Goal: Information Seeking & Learning: Learn about a topic

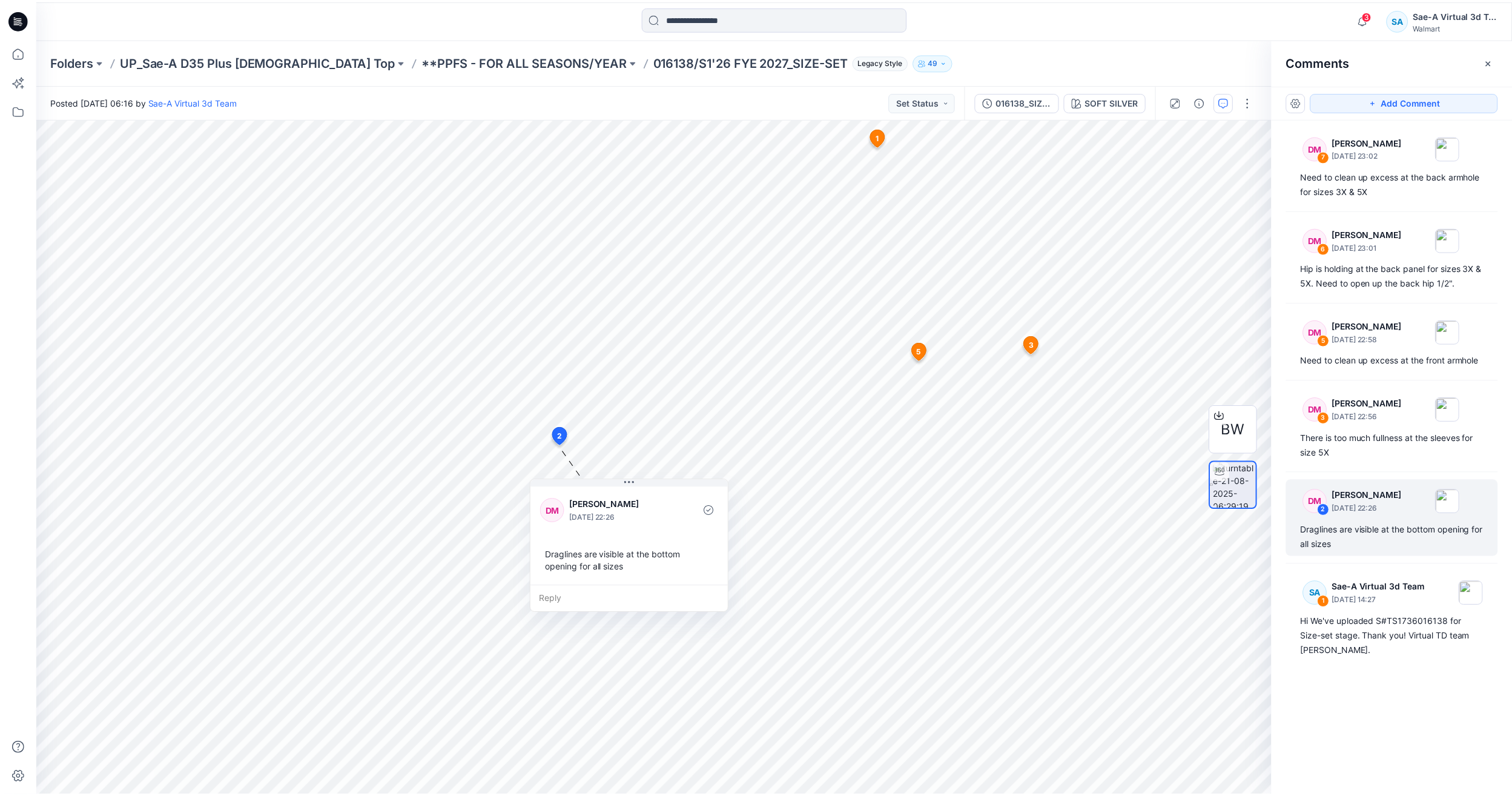
scroll to position [424, 0]
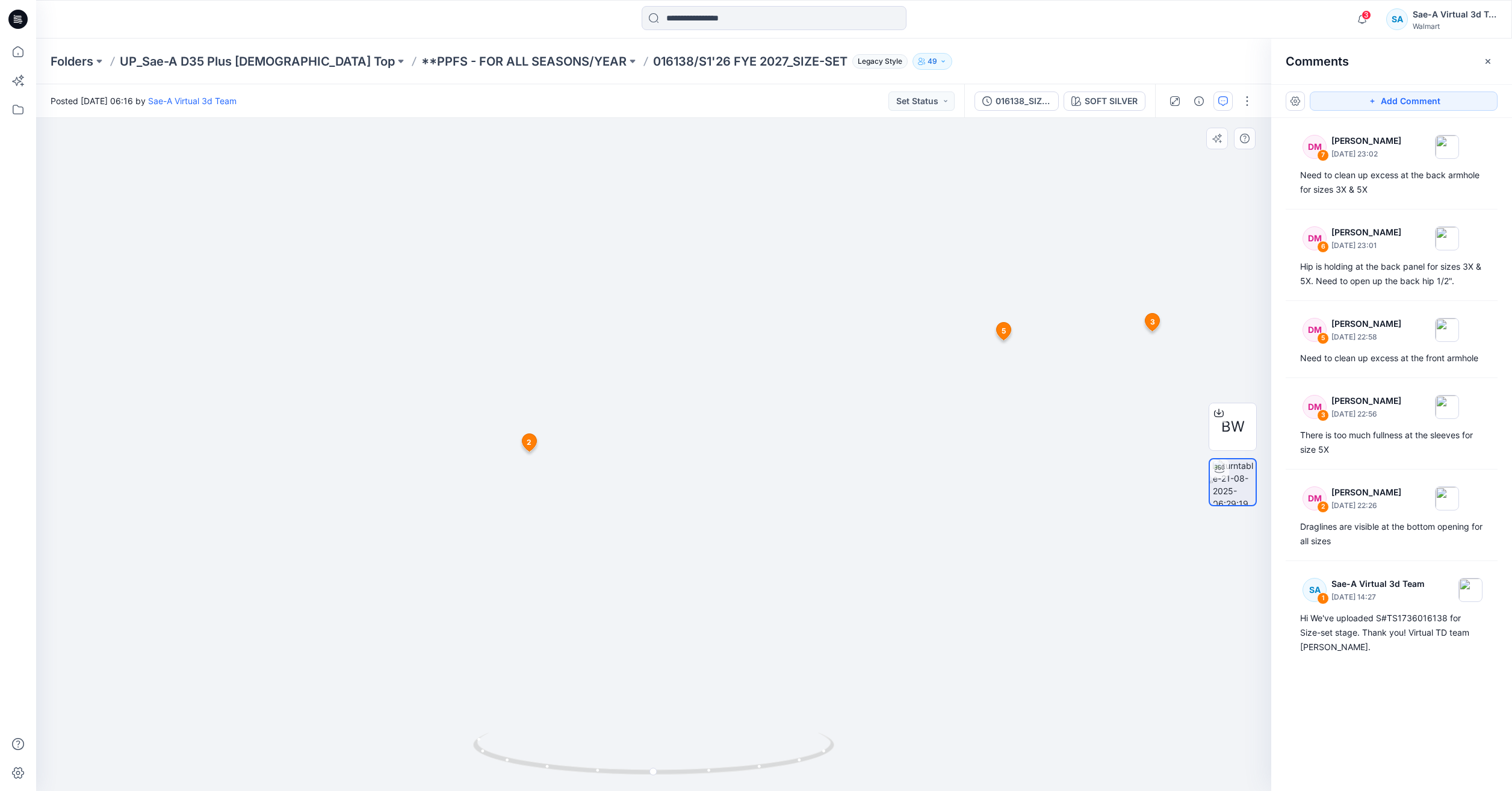
drag, startPoint x: 1044, startPoint y: 448, endPoint x: 943, endPoint y: 462, distance: 102.0
drag, startPoint x: 523, startPoint y: 757, endPoint x: 437, endPoint y: 697, distance: 104.9
click at [437, 697] on div at bounding box center [654, 454] width 1235 height 673
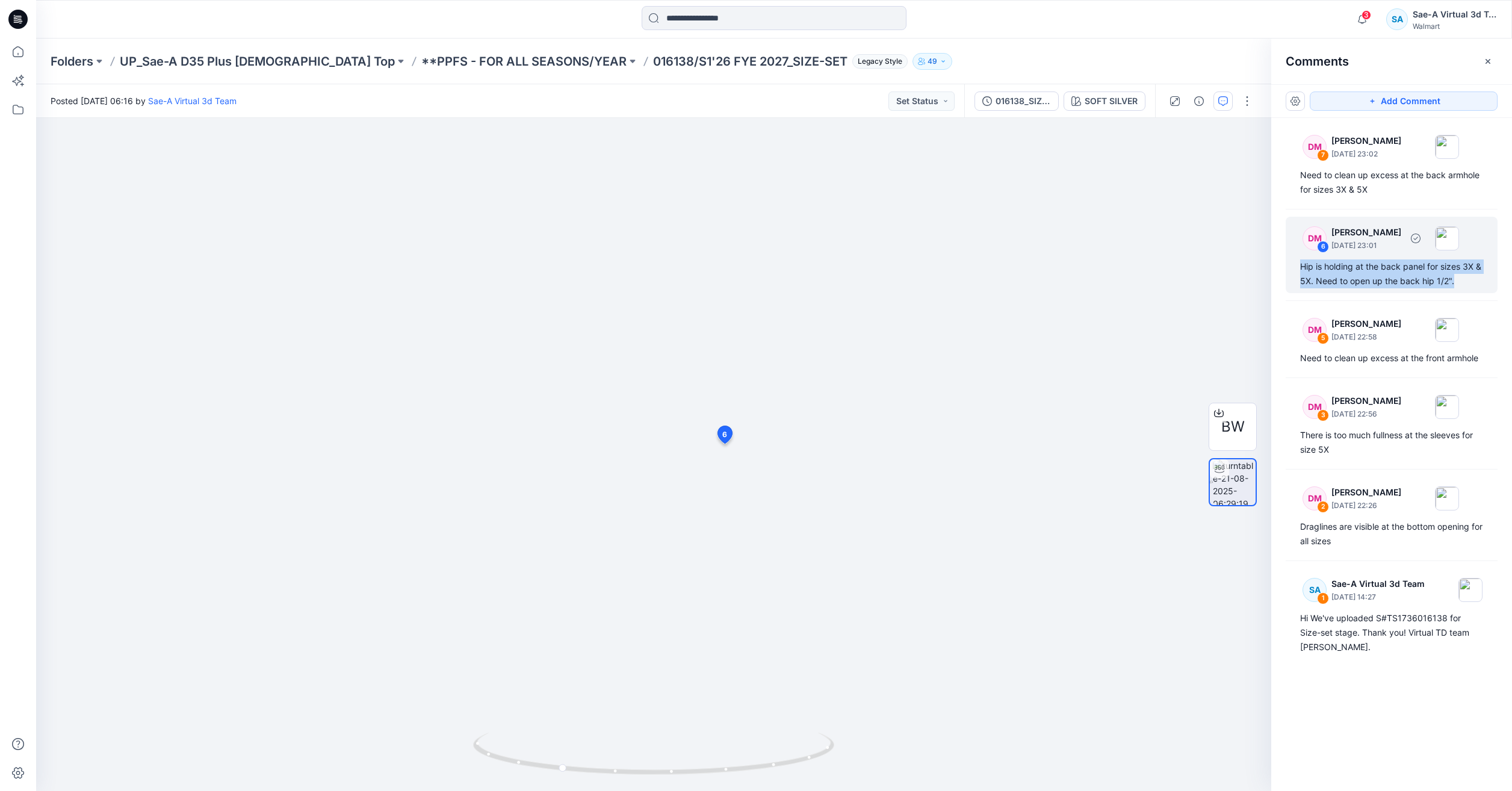
drag, startPoint x: 1438, startPoint y: 285, endPoint x: 1294, endPoint y: 266, distance: 145.2
click at [1294, 266] on div "DM 6 [PERSON_NAME] [DATE] 23:01 Hip is holding at the back panel for sizes 3X &…" at bounding box center [1391, 254] width 211 height 76
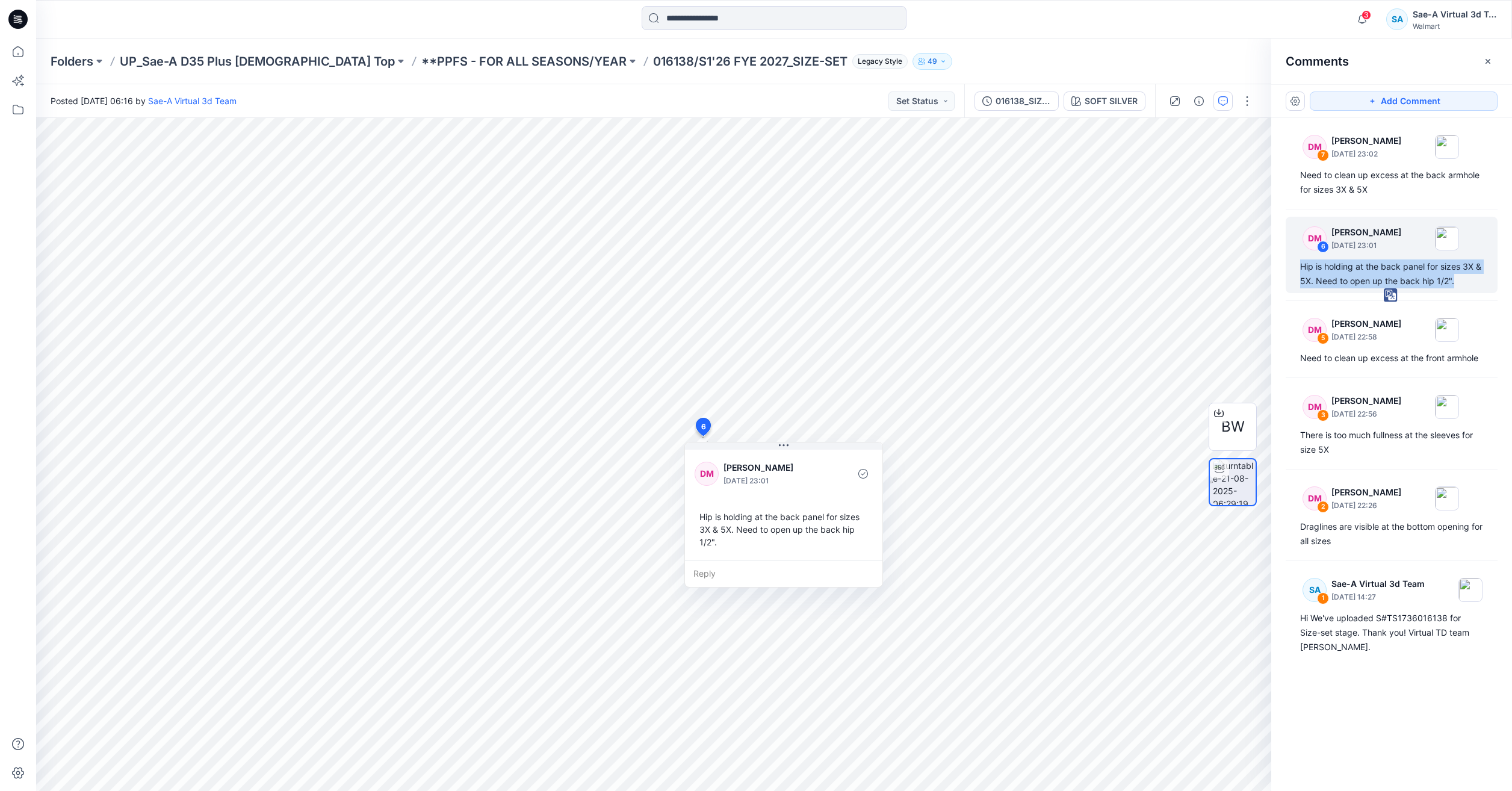
click at [1392, 292] on img at bounding box center [1391, 295] width 14 height 14
click at [1388, 276] on div "Hip is holding at the back panel for sizes 3X & 5X. Need to open up the back hi…" at bounding box center [1392, 273] width 183 height 29
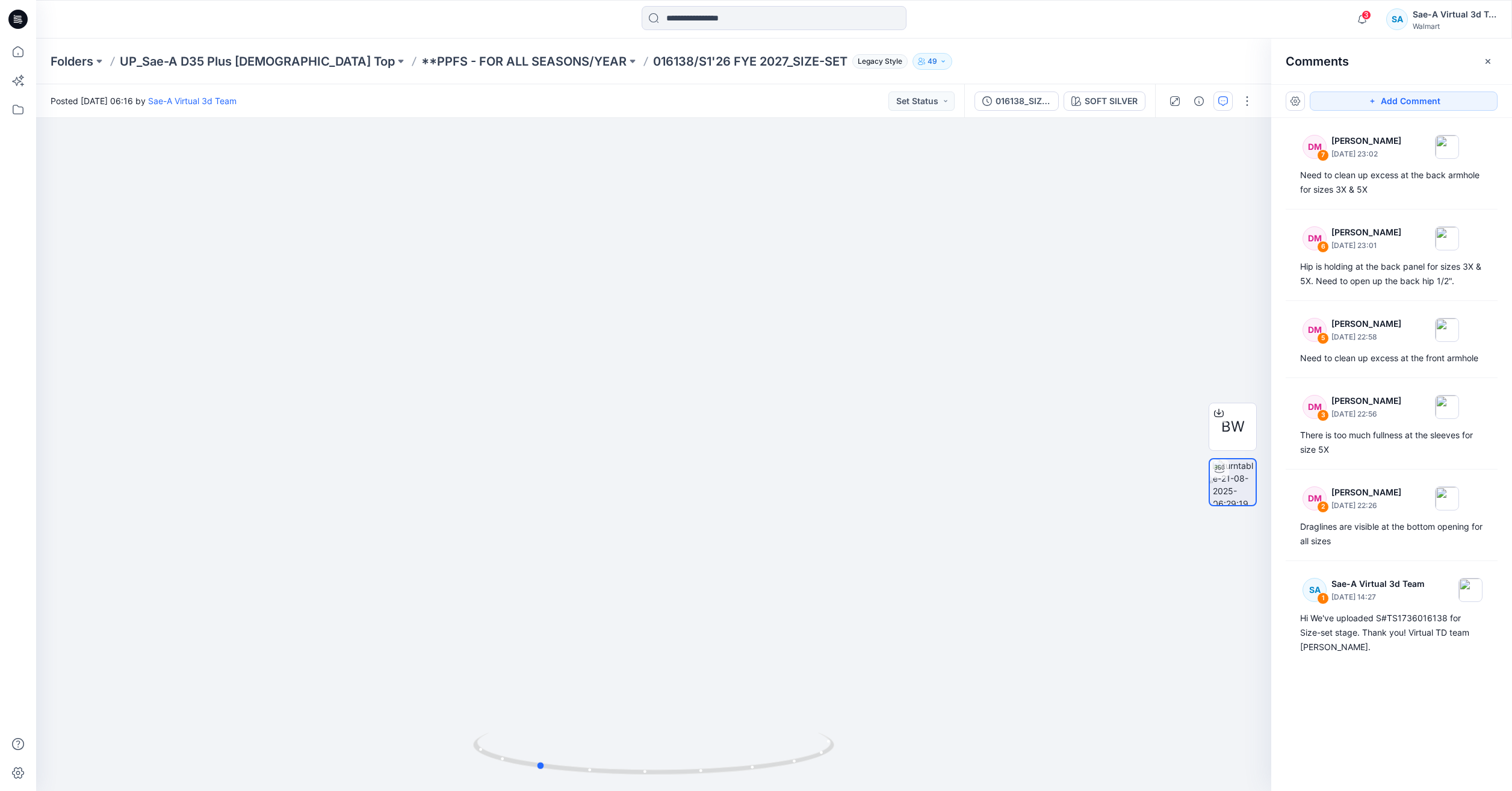
drag, startPoint x: 766, startPoint y: 761, endPoint x: 1059, endPoint y: 13, distance: 803.3
click at [649, 732] on div at bounding box center [654, 761] width 361 height 60
drag, startPoint x: 779, startPoint y: 769, endPoint x: 771, endPoint y: 768, distance: 8.1
click at [771, 768] on icon at bounding box center [655, 755] width 364 height 45
drag, startPoint x: 723, startPoint y: 773, endPoint x: 706, endPoint y: 762, distance: 20.2
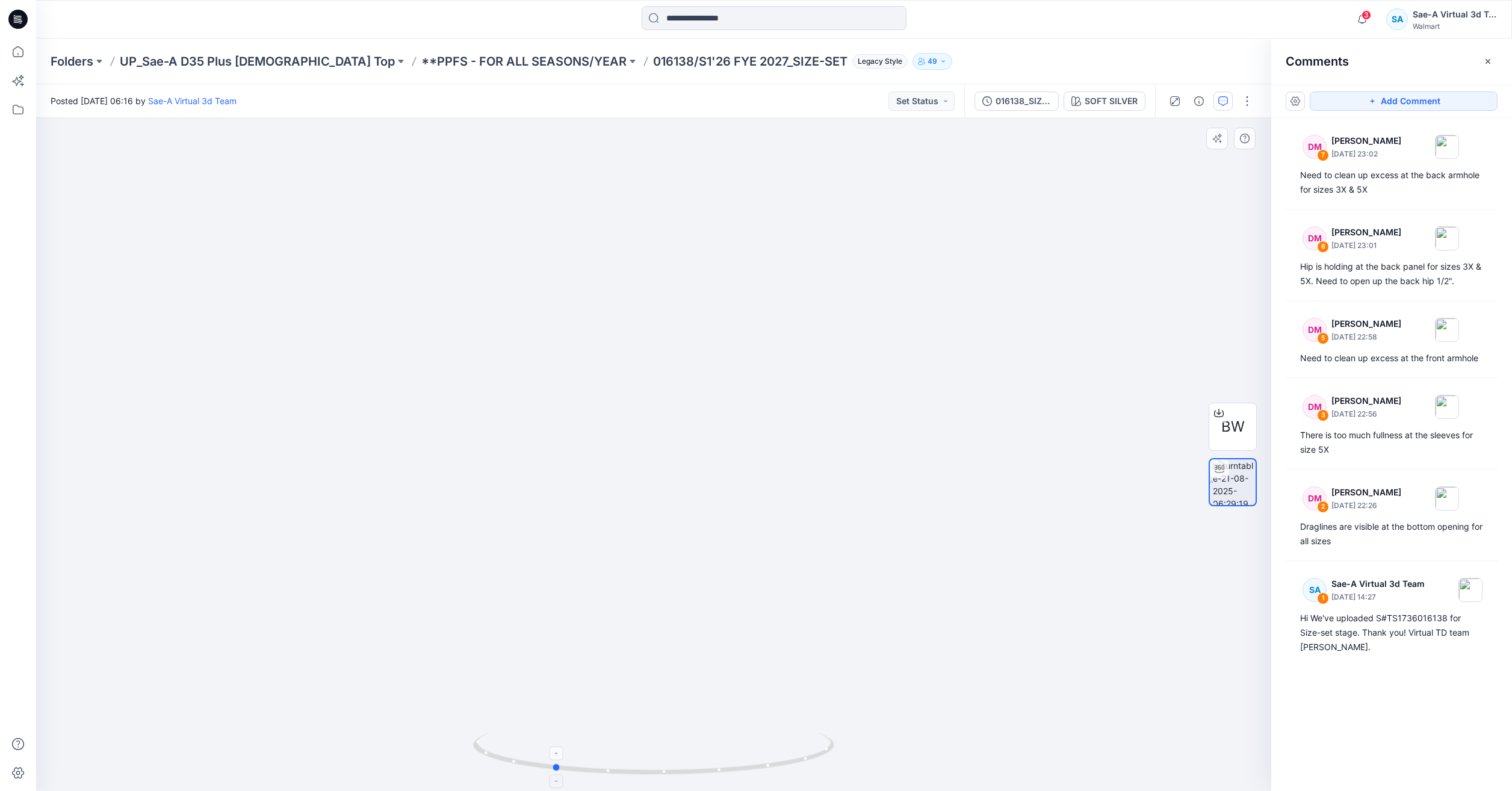
click at [706, 762] on icon at bounding box center [655, 755] width 364 height 45
drag, startPoint x: 728, startPoint y: 763, endPoint x: 763, endPoint y: 754, distance: 36.1
click at [763, 754] on icon at bounding box center [655, 755] width 364 height 45
drag, startPoint x: 645, startPoint y: 769, endPoint x: 649, endPoint y: 748, distance: 21.4
click at [649, 748] on icon at bounding box center [655, 755] width 364 height 45
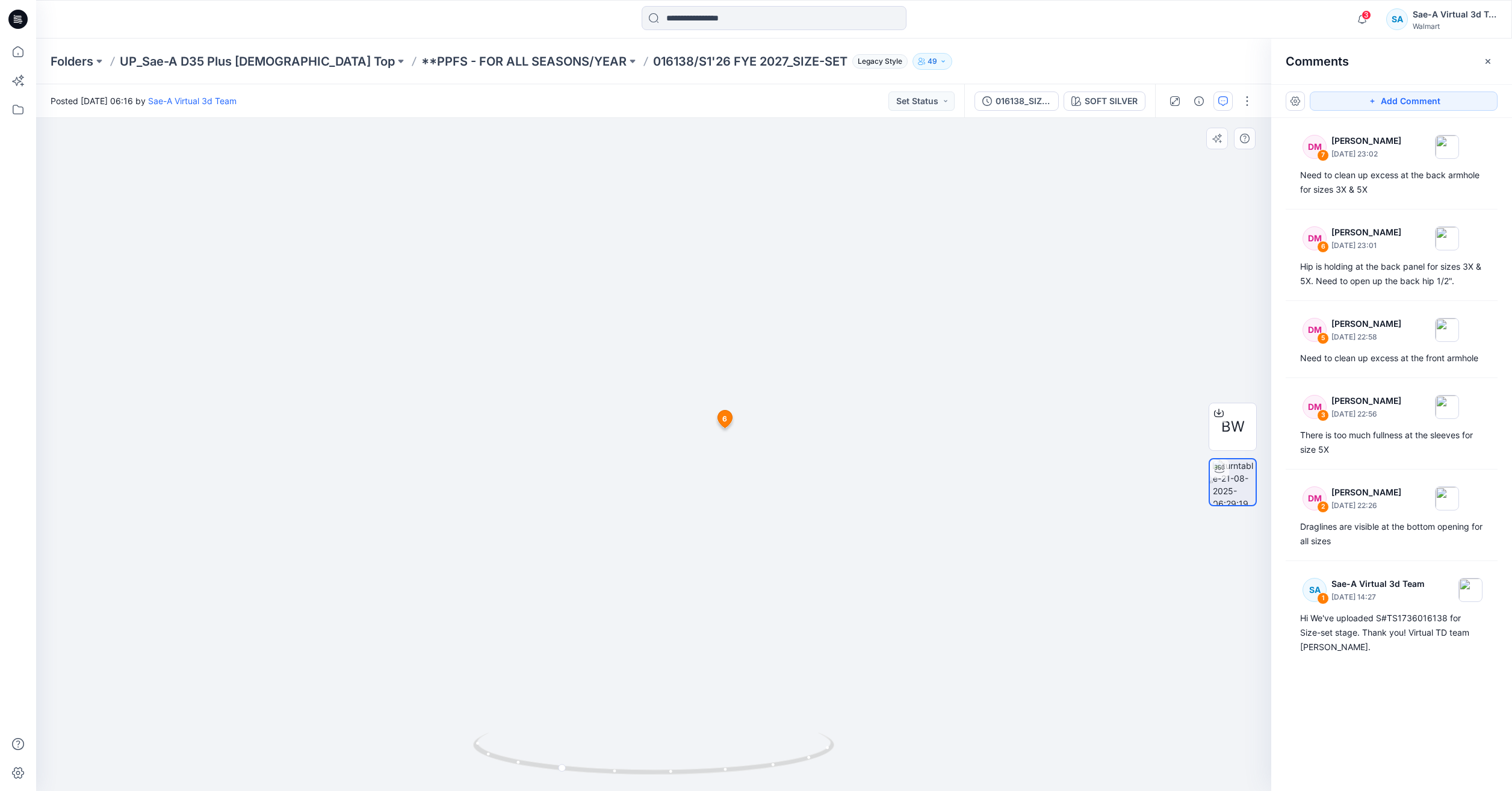
click at [725, 419] on span "6" at bounding box center [725, 419] width 5 height 11
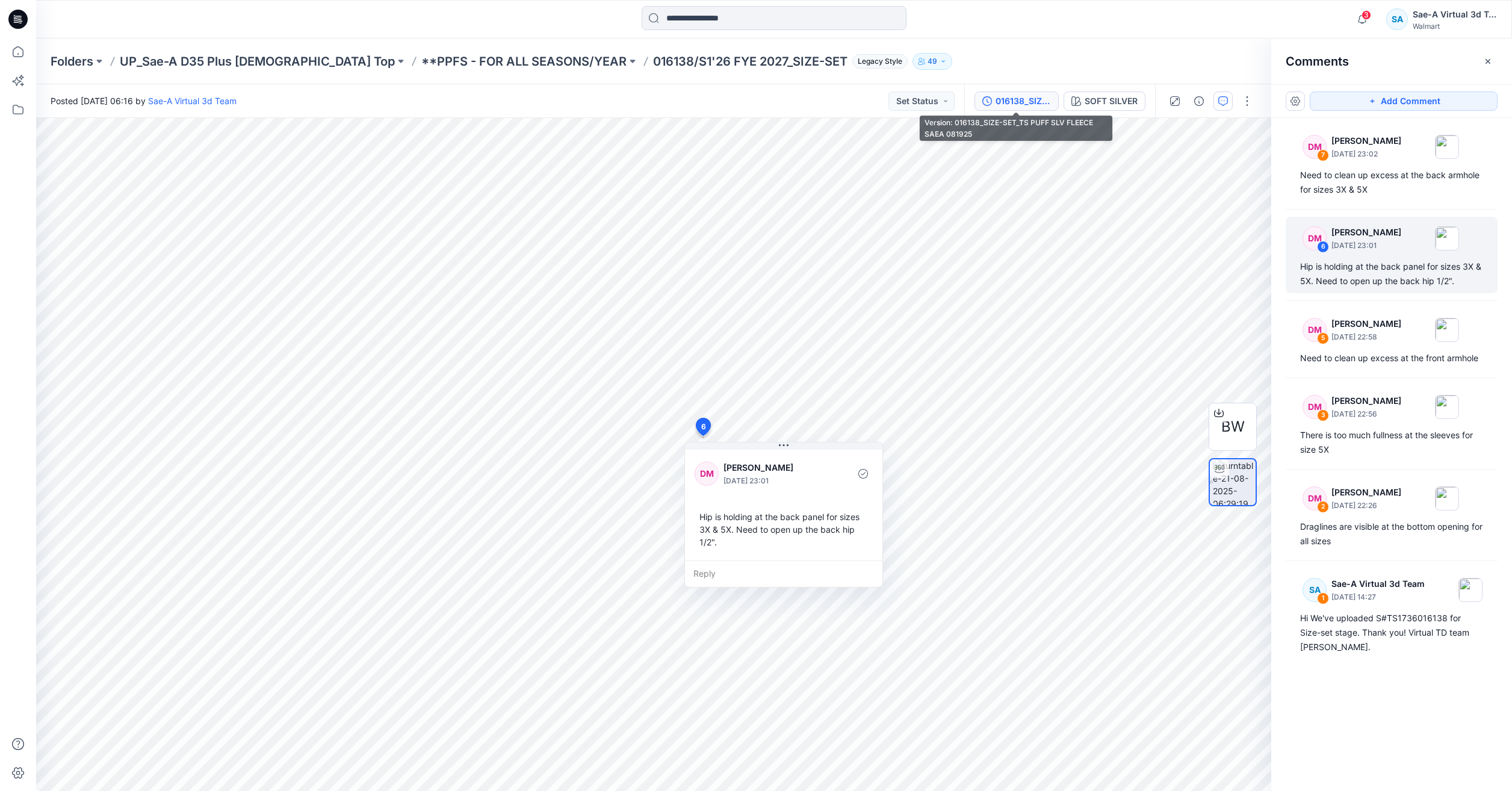
click at [991, 102] on icon "button" at bounding box center [987, 101] width 10 height 10
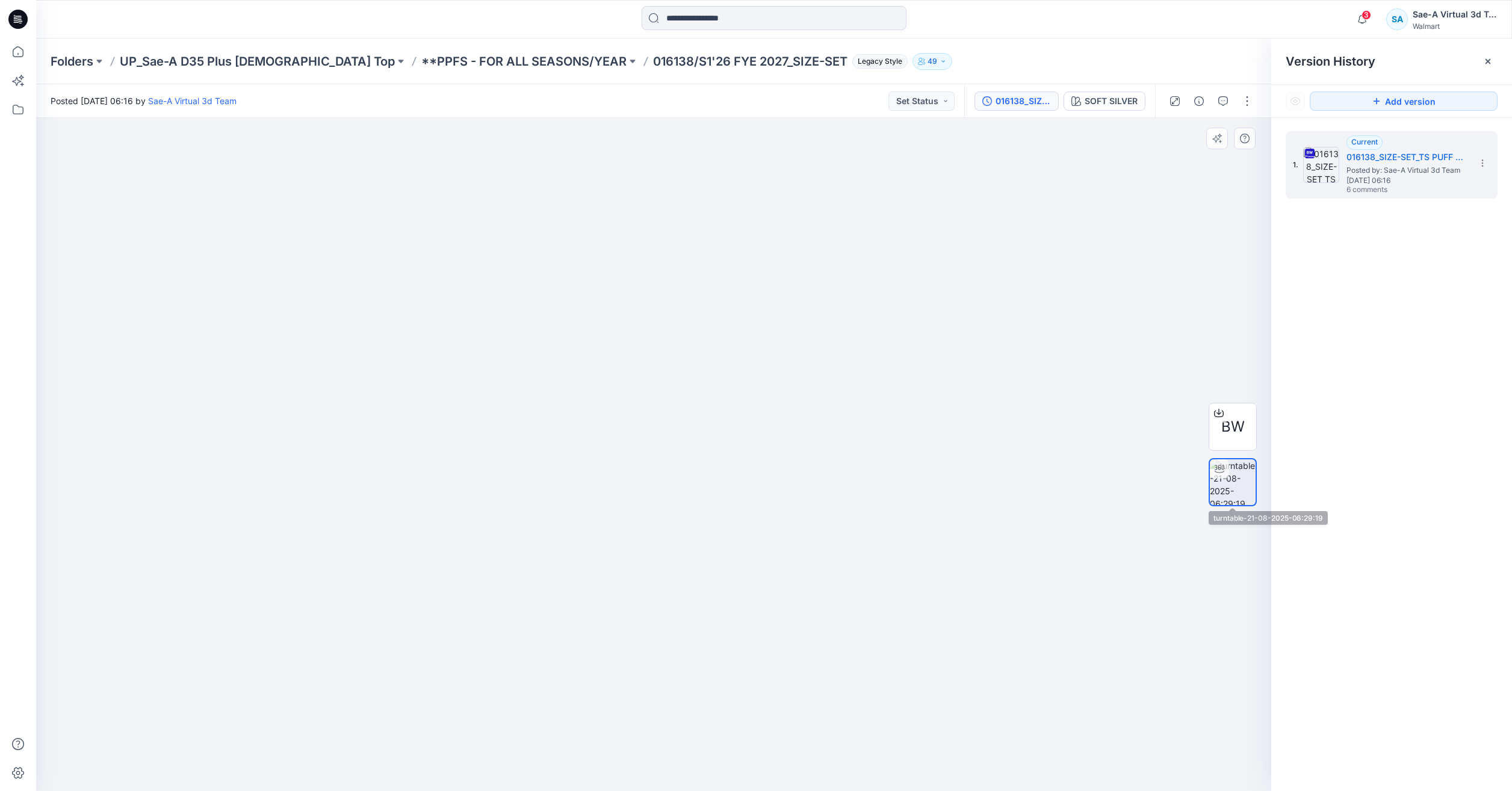
click at [1235, 490] on img at bounding box center [1233, 482] width 46 height 46
click at [1241, 487] on img at bounding box center [1233, 482] width 46 height 46
click at [1225, 102] on icon "button" at bounding box center [1224, 101] width 10 height 10
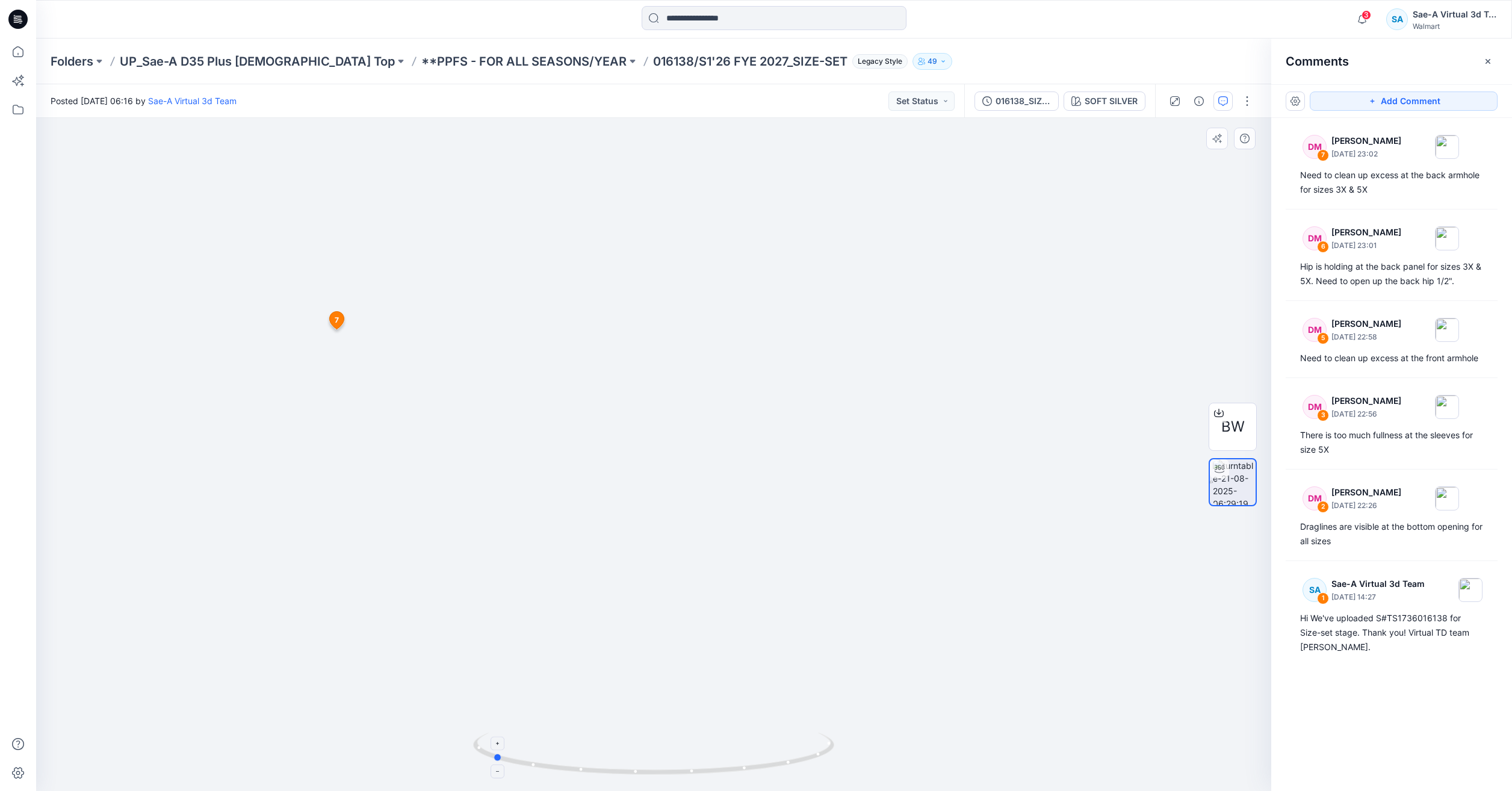
drag, startPoint x: 773, startPoint y: 763, endPoint x: 640, endPoint y: 768, distance: 133.1
click at [640, 768] on icon at bounding box center [655, 755] width 364 height 45
drag, startPoint x: 761, startPoint y: 773, endPoint x: 601, endPoint y: 732, distance: 165.2
click at [601, 732] on div at bounding box center [654, 761] width 361 height 60
click at [17, 46] on icon at bounding box center [18, 52] width 27 height 27
